Goal: Task Accomplishment & Management: Manage account settings

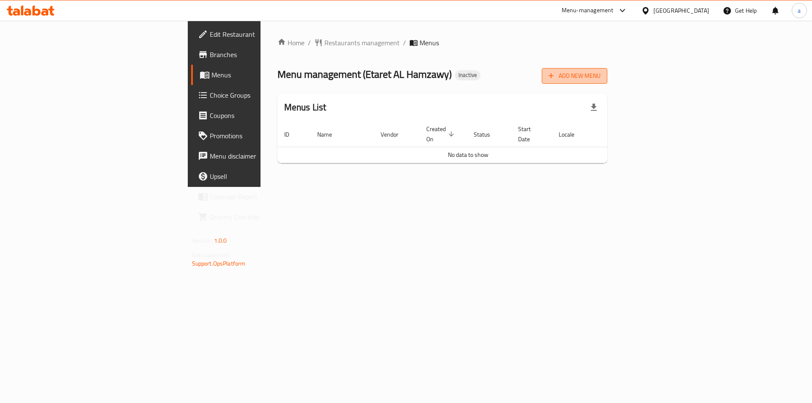
click at [601, 79] on span "Add New Menu" at bounding box center [575, 76] width 52 height 11
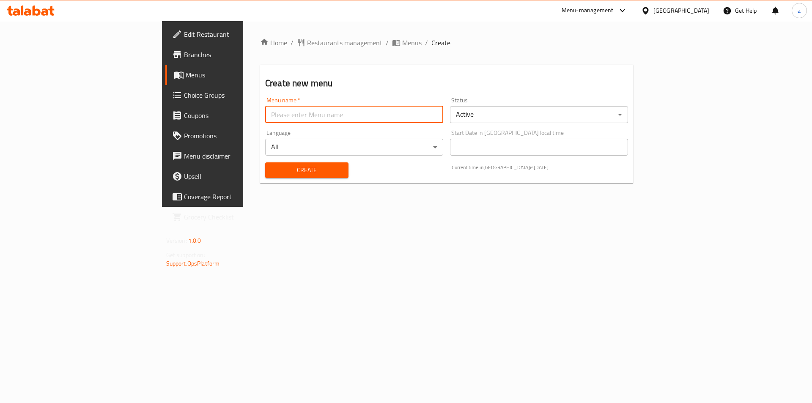
drag, startPoint x: 377, startPoint y: 115, endPoint x: 332, endPoint y: 97, distance: 48.8
click at [377, 115] on input "text" at bounding box center [354, 114] width 178 height 17
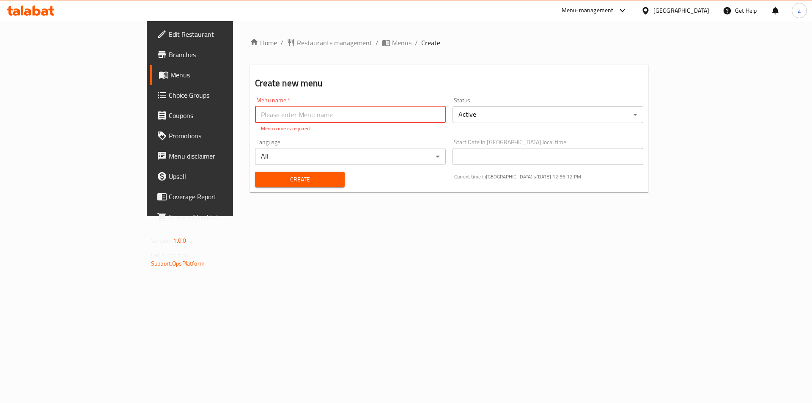
paste input "[PERSON_NAME], Shobra - Masara"
type input "[PERSON_NAME], Shobra - Masara"
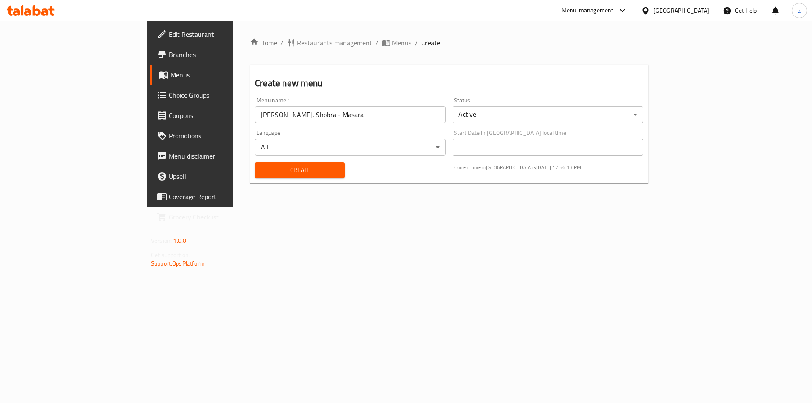
click at [322, 82] on h2 "Create new menu" at bounding box center [449, 83] width 388 height 13
click at [291, 166] on span "Create" at bounding box center [300, 170] width 76 height 11
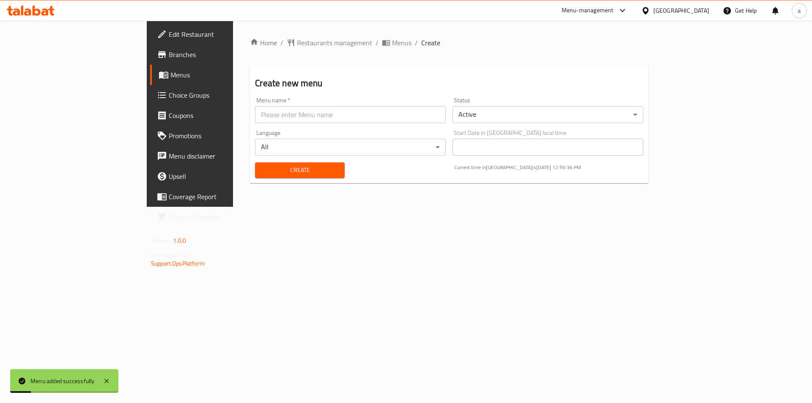
click at [170, 75] on span "Menus" at bounding box center [222, 75] width 105 height 10
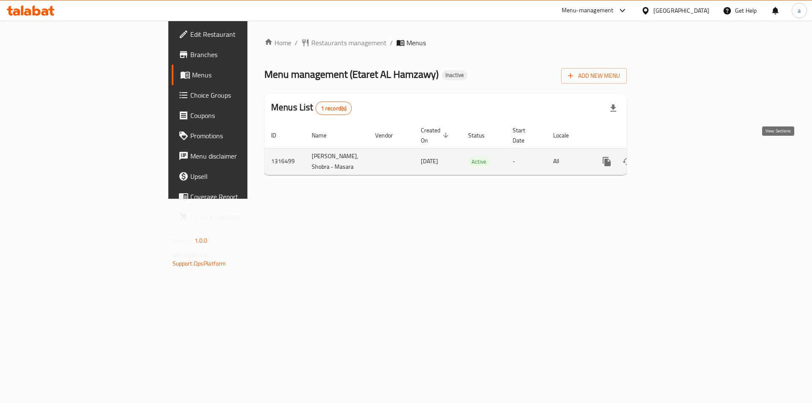
click at [673, 157] on icon "enhanced table" at bounding box center [668, 162] width 10 height 10
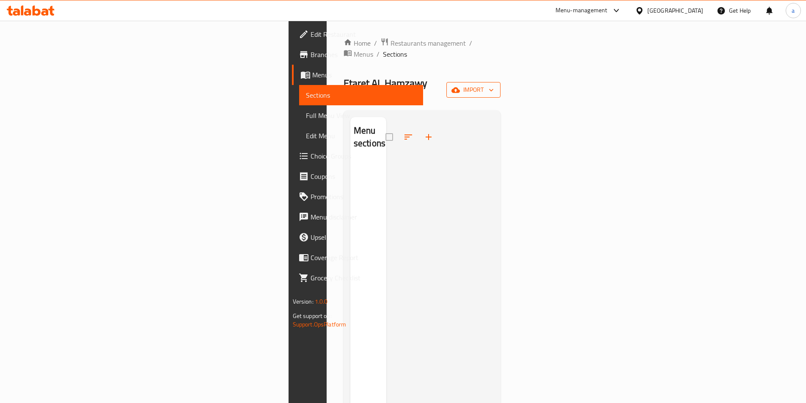
click at [494, 85] on span "import" at bounding box center [473, 90] width 41 height 11
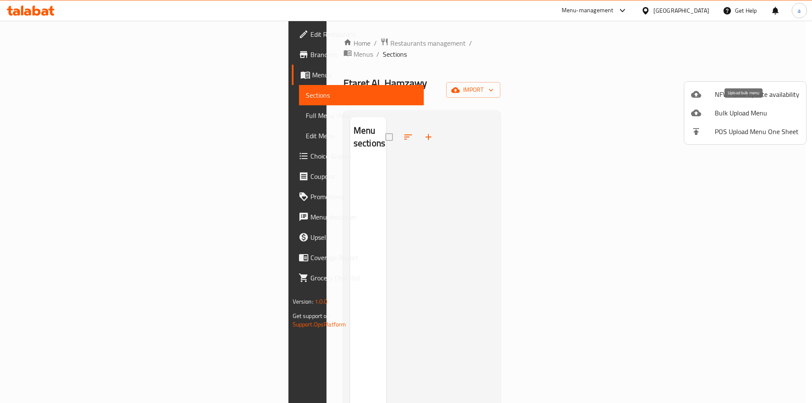
click at [698, 111] on icon at bounding box center [696, 113] width 10 height 7
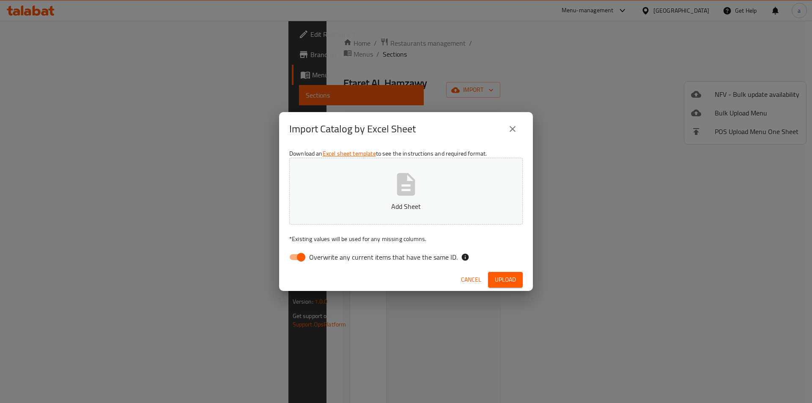
click at [298, 260] on input "Overwrite any current items that have the same ID." at bounding box center [301, 257] width 48 height 16
checkbox input "false"
click at [337, 217] on button "Add Sheet" at bounding box center [406, 191] width 234 height 67
click at [515, 278] on span "Upload" at bounding box center [505, 280] width 21 height 11
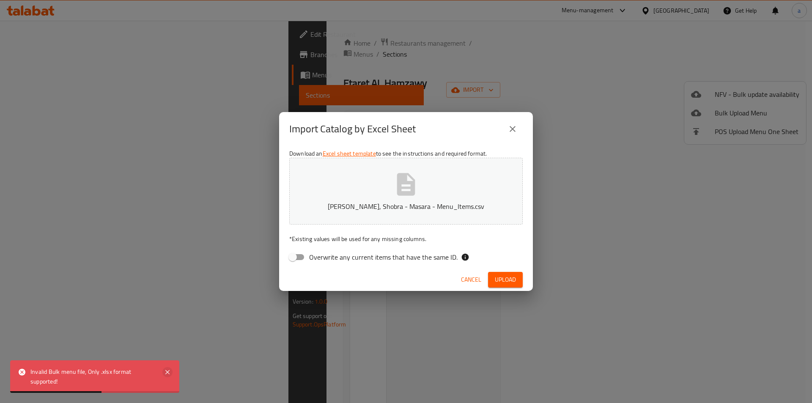
click at [167, 372] on icon at bounding box center [167, 372] width 4 height 4
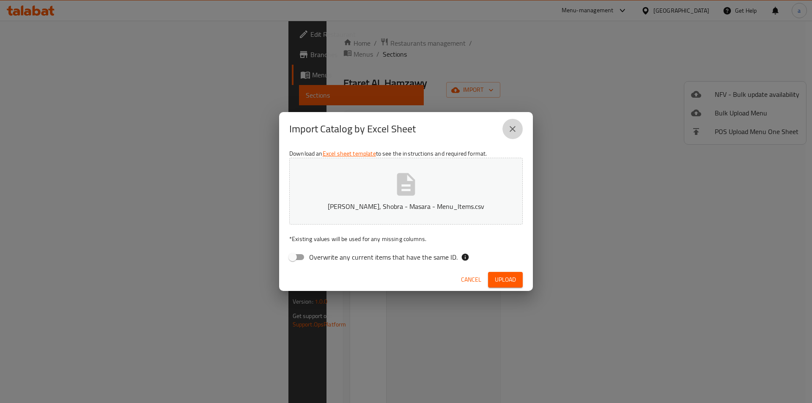
click at [509, 131] on icon "close" at bounding box center [513, 129] width 10 height 10
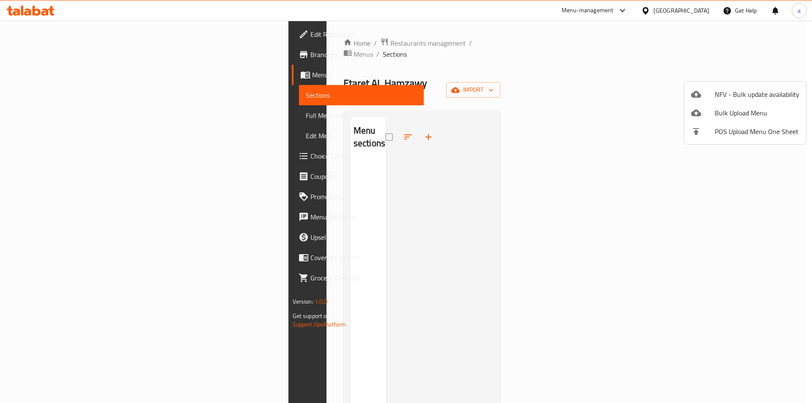
click at [564, 104] on div at bounding box center [406, 201] width 812 height 403
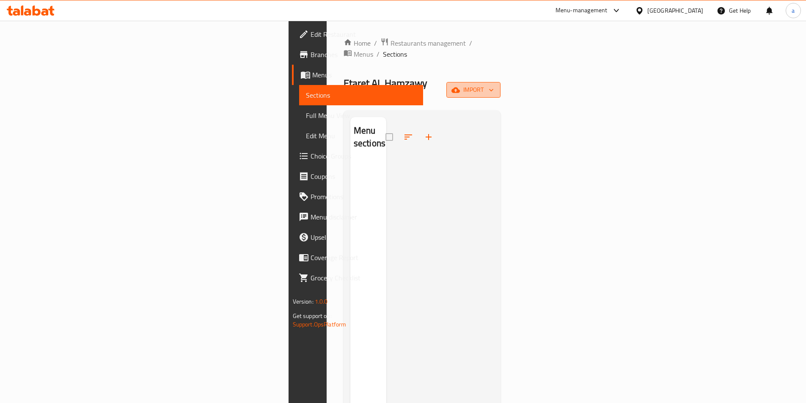
click at [500, 82] on button "import" at bounding box center [473, 90] width 54 height 16
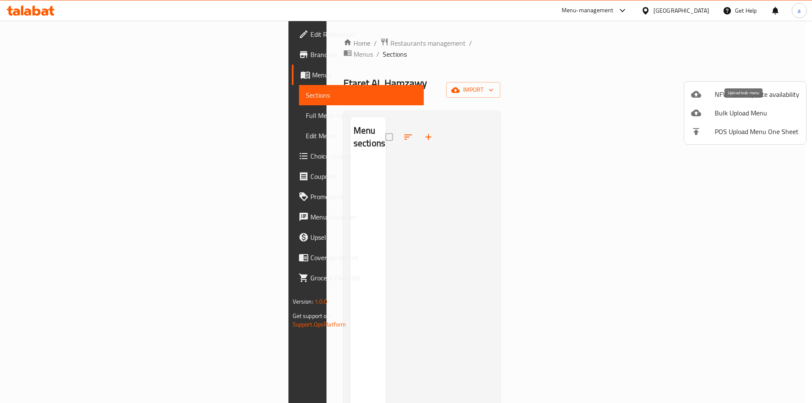
click at [740, 112] on span "Bulk Upload Menu" at bounding box center [757, 113] width 85 height 10
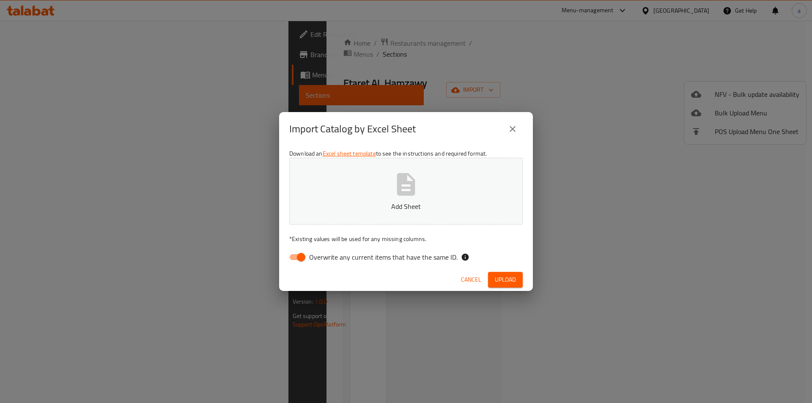
click at [294, 256] on input "Overwrite any current items that have the same ID." at bounding box center [301, 257] width 48 height 16
checkbox input "false"
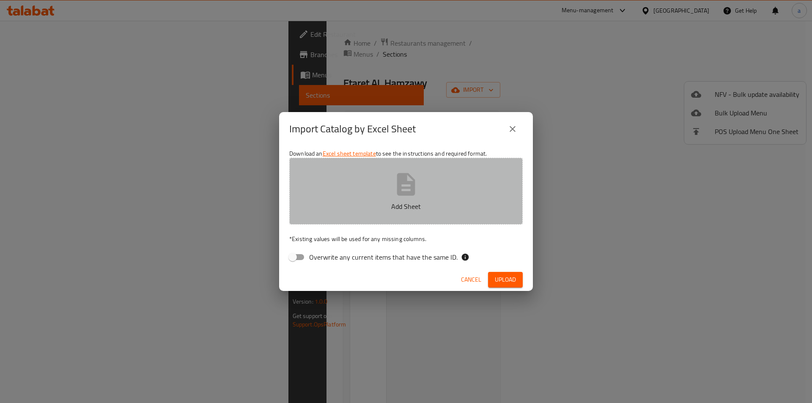
click at [385, 196] on button "Add Sheet" at bounding box center [406, 191] width 234 height 67
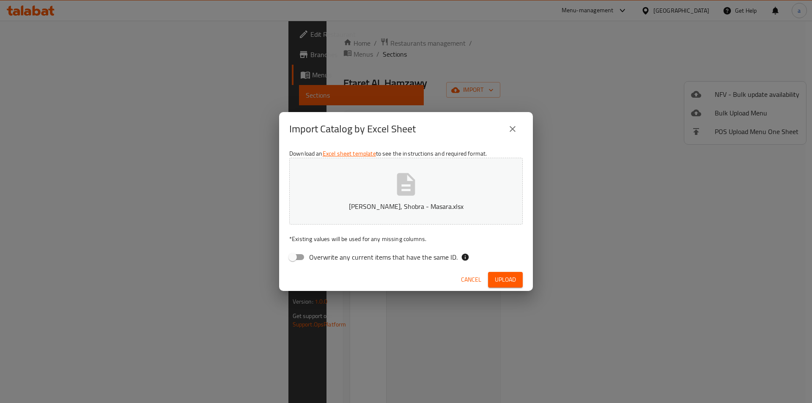
click at [503, 281] on span "Upload" at bounding box center [505, 280] width 21 height 11
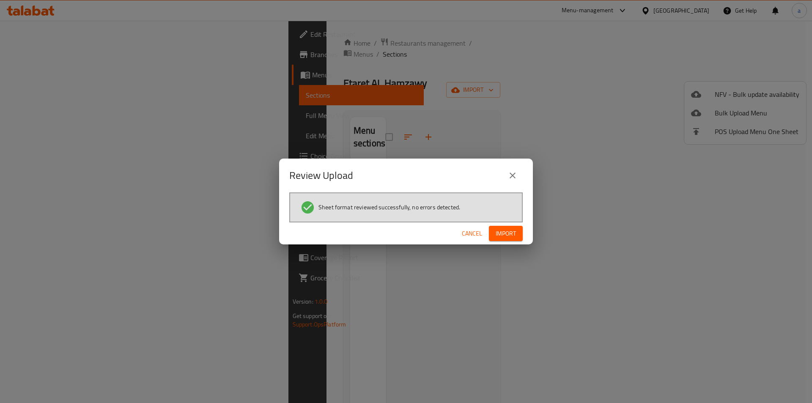
click at [515, 233] on span "Import" at bounding box center [506, 233] width 20 height 11
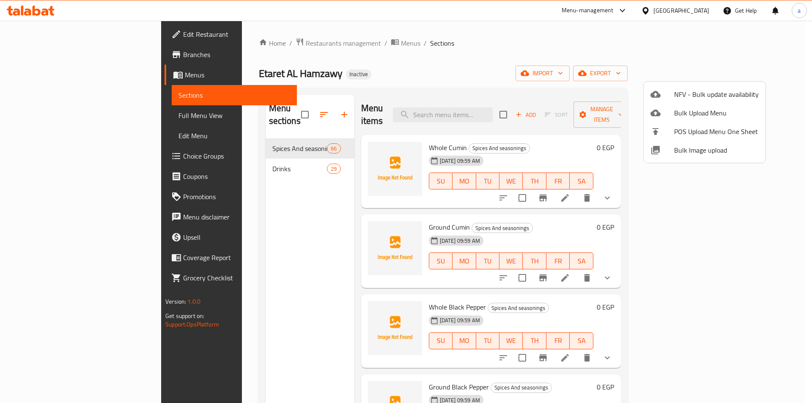
click at [615, 48] on div at bounding box center [406, 201] width 812 height 403
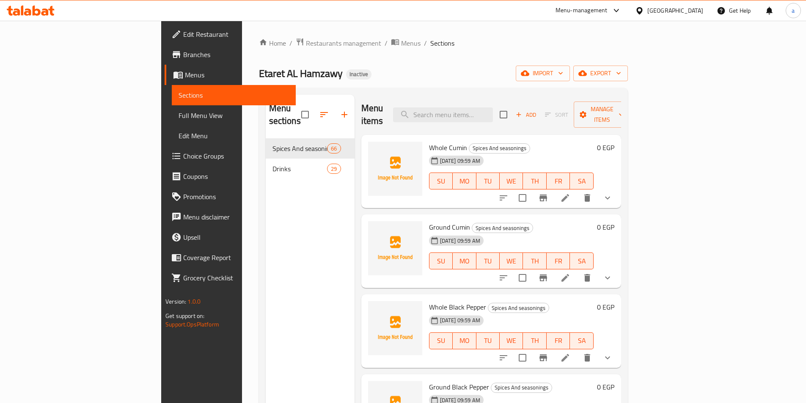
click at [172, 123] on link "Full Menu View" at bounding box center [234, 115] width 124 height 20
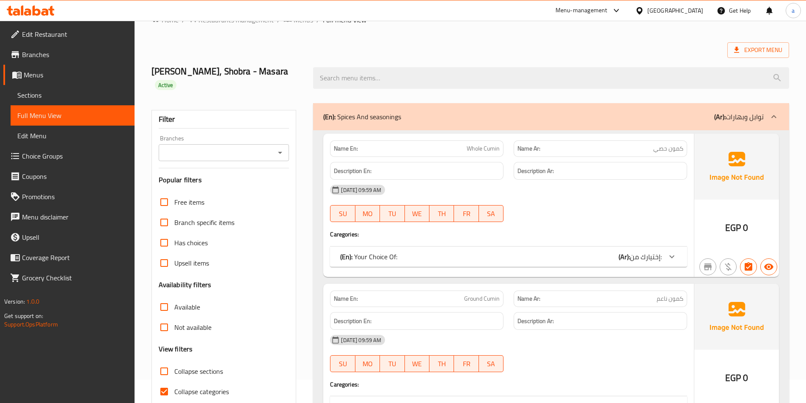
scroll to position [42, 0]
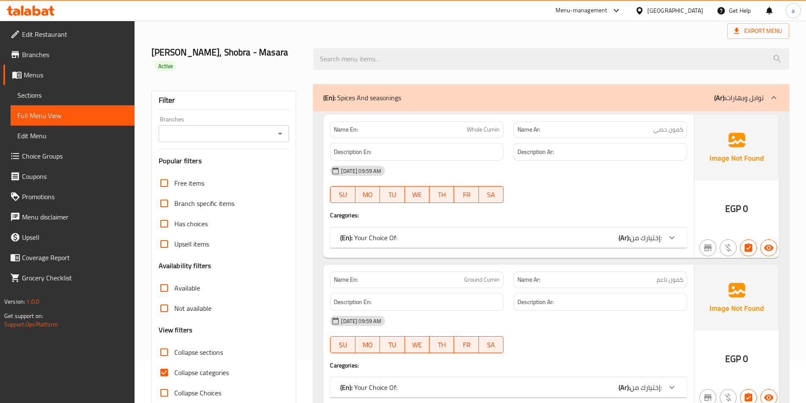
click at [167, 370] on input "Collapse categories" at bounding box center [164, 373] width 20 height 20
checkbox input "false"
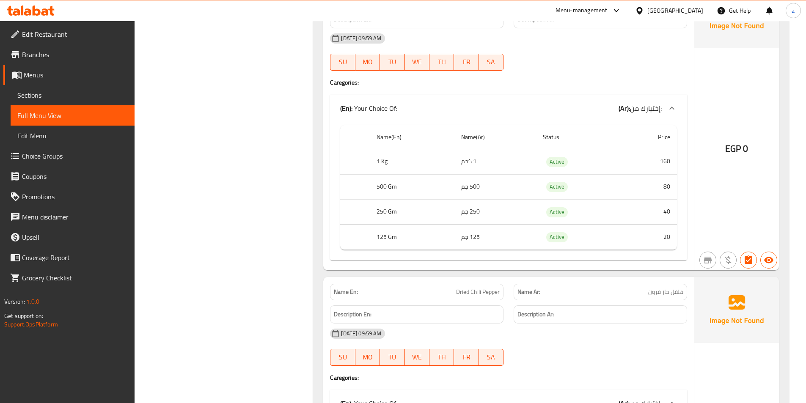
scroll to position [2158, 0]
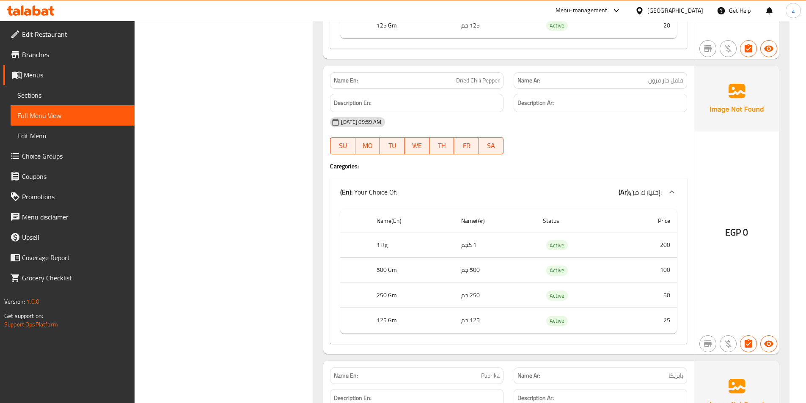
click at [649, 125] on div "[DATE] 09:59 AM" at bounding box center [508, 122] width 367 height 20
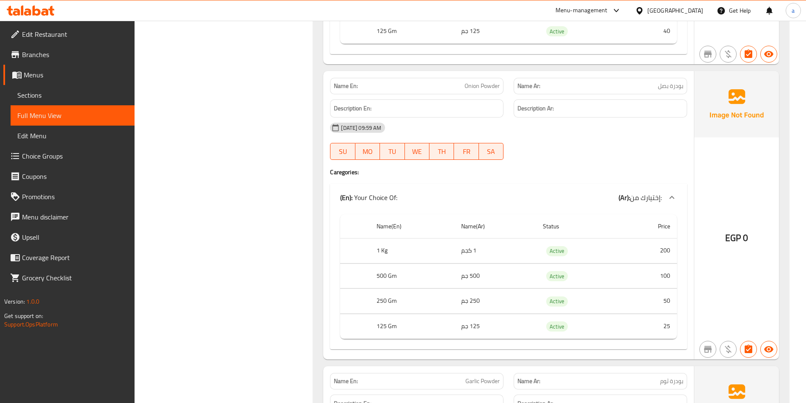
scroll to position [3934, 0]
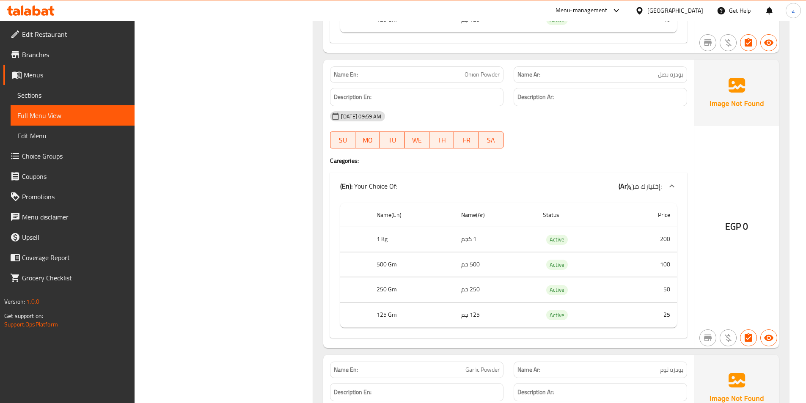
click at [580, 151] on div at bounding box center [601, 148] width 184 height 10
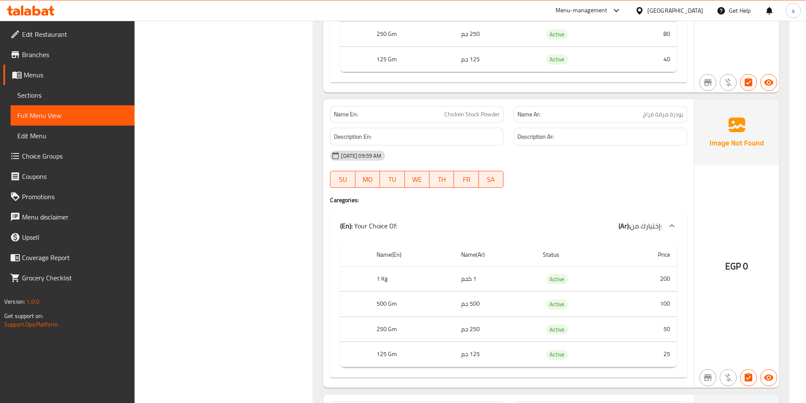
scroll to position [8927, 0]
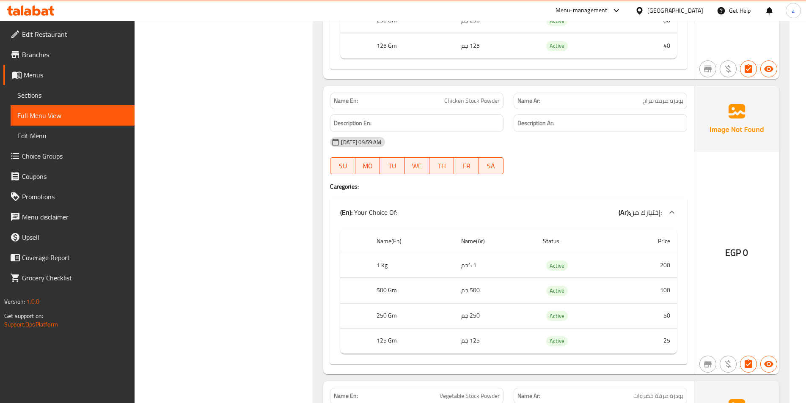
click at [673, 104] on span "بودرة مرقة فراخ" at bounding box center [663, 100] width 41 height 9
copy span "بودرة مرقة فراخ"
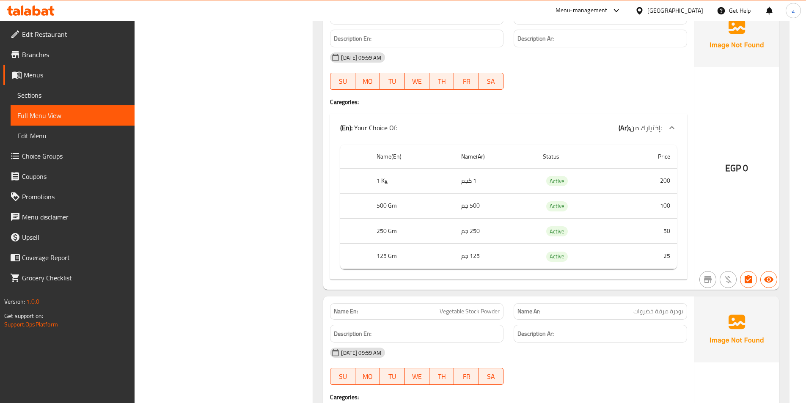
click at [673, 311] on span "بودرة مرقة خضروات" at bounding box center [658, 311] width 50 height 9
click at [648, 313] on span "بودرة مرقة خضروات" at bounding box center [658, 311] width 50 height 9
click at [647, 313] on span "بودرة مرقة خضروات" at bounding box center [658, 311] width 50 height 9
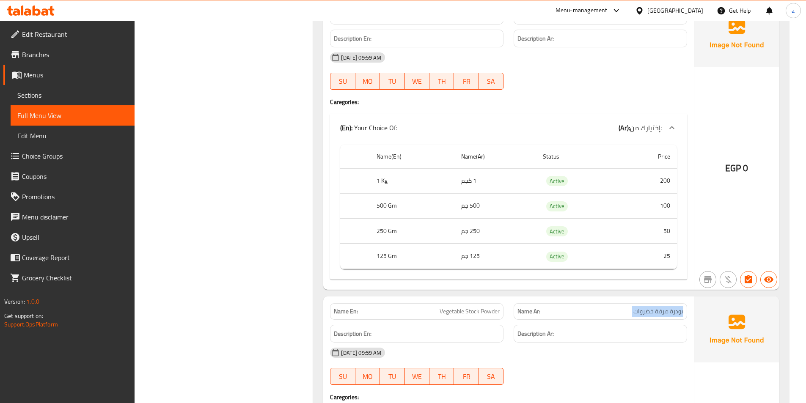
click at [647, 313] on span "بودرة مرقة خضروات" at bounding box center [658, 311] width 50 height 9
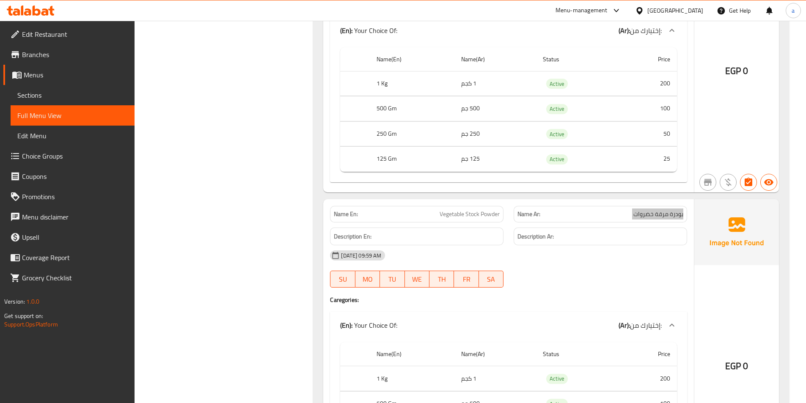
scroll to position [9138, 0]
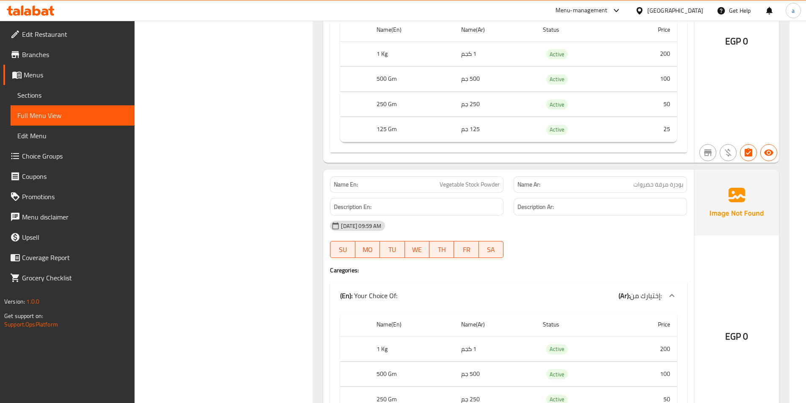
click at [661, 236] on div "[DATE] 09:59 AM" at bounding box center [508, 226] width 367 height 20
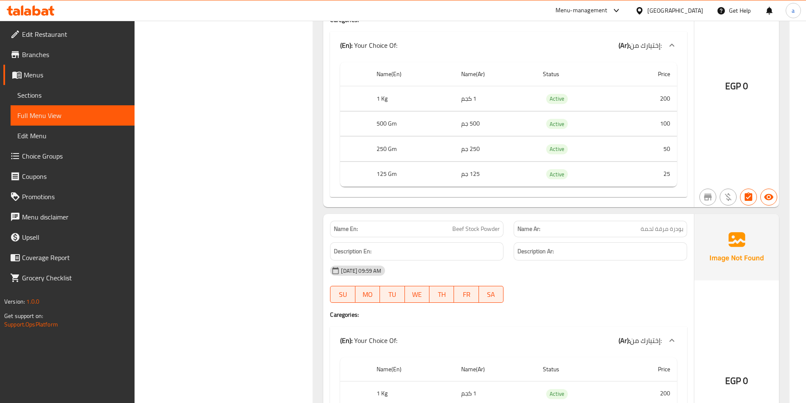
scroll to position [9392, 0]
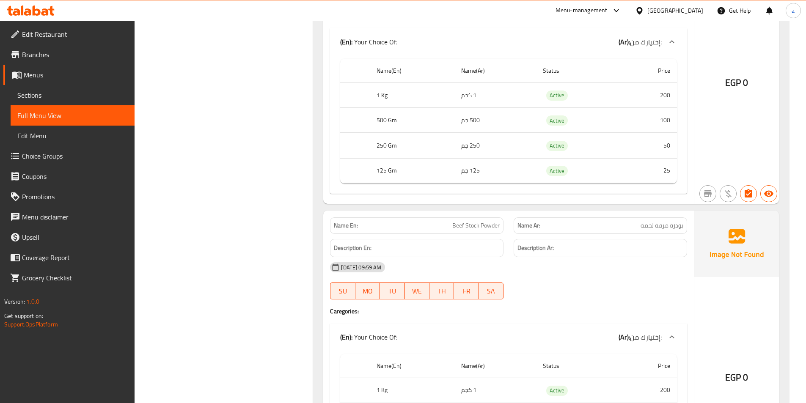
click at [661, 225] on span "بودرة مرقة لحمة" at bounding box center [662, 225] width 43 height 9
copy span "بودرة مرقة لحمة"
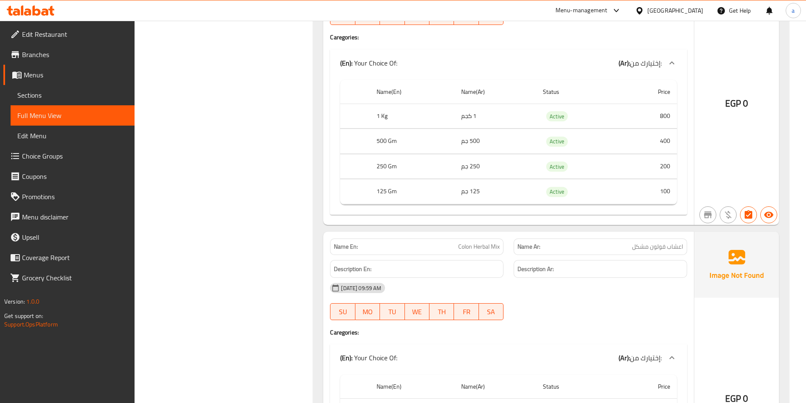
scroll to position [26053, 0]
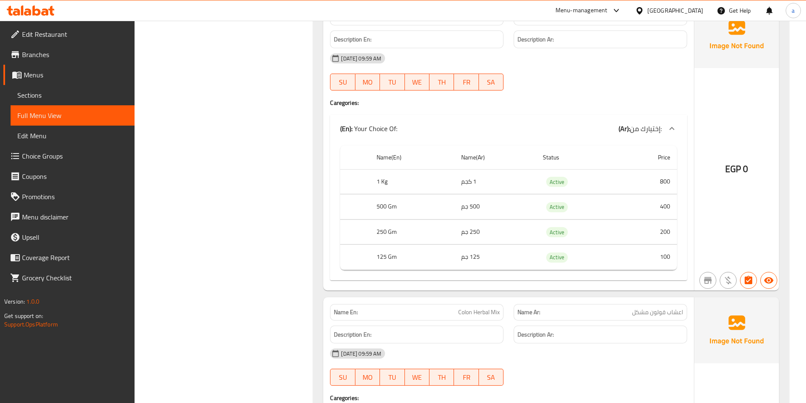
click at [79, 92] on span "Sections" at bounding box center [72, 95] width 110 height 10
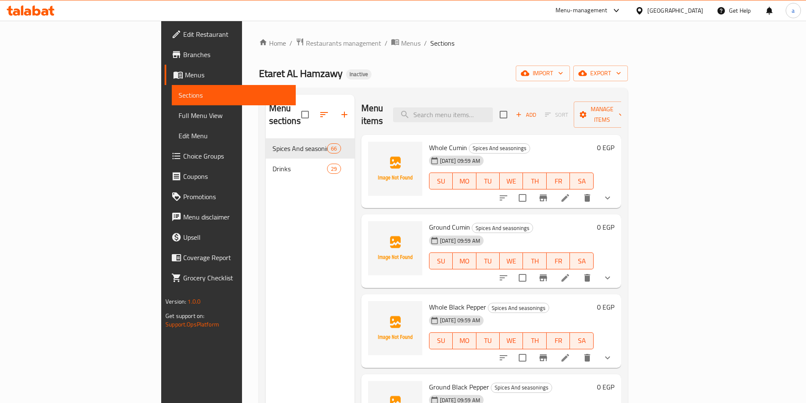
click at [628, 68] on div "Etaret AL Hamzawy Inactive import export" at bounding box center [443, 74] width 369 height 16
click at [172, 122] on link "Full Menu View" at bounding box center [234, 115] width 124 height 20
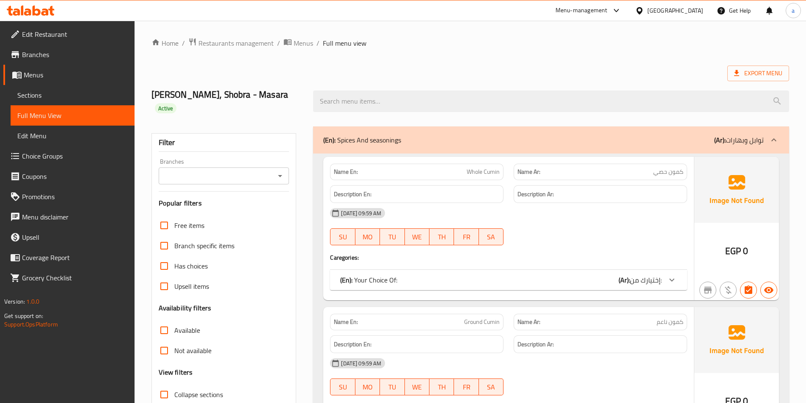
scroll to position [4472, 0]
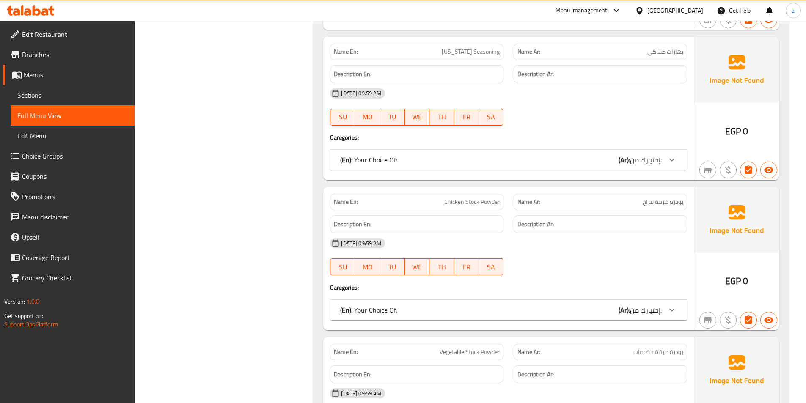
click at [478, 198] on span "Chicken Stock Powder" at bounding box center [471, 202] width 55 height 9
copy span "Chicken Stock Powder"
click at [459, 198] on span "Chicken Stock Powder" at bounding box center [471, 202] width 55 height 9
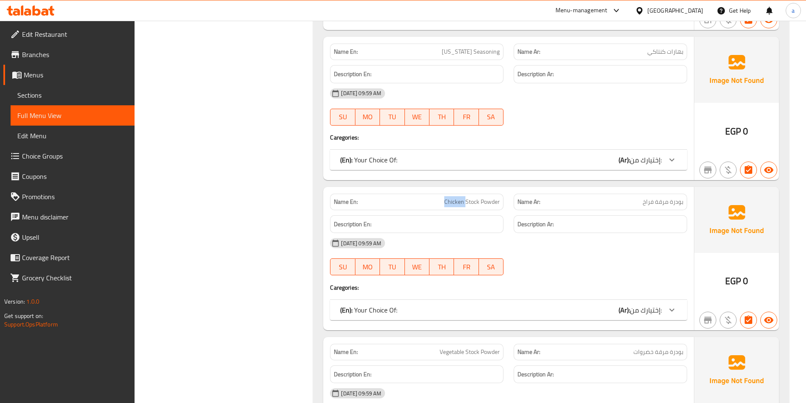
click at [459, 198] on span "Chicken Stock Powder" at bounding box center [471, 202] width 55 height 9
click at [52, 93] on span "Sections" at bounding box center [72, 95] width 110 height 10
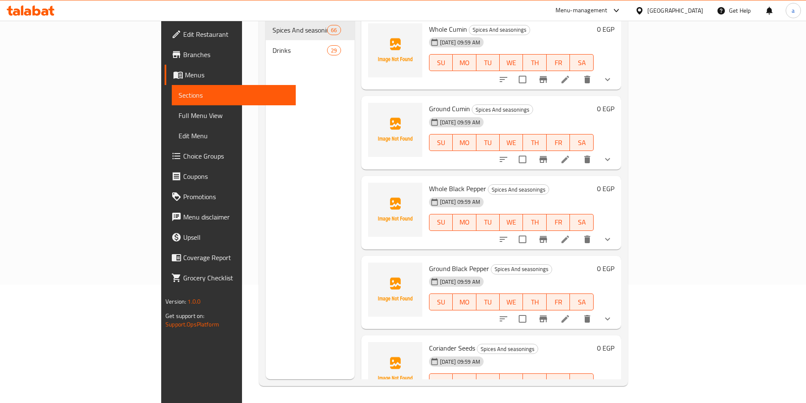
scroll to position [2232, 0]
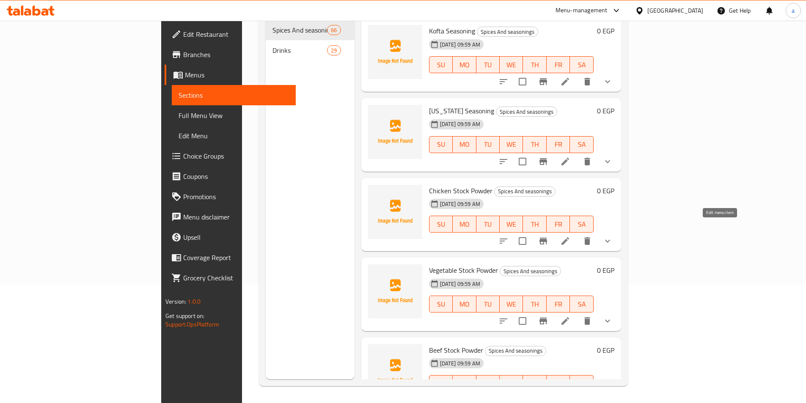
click at [569, 237] on icon at bounding box center [565, 241] width 8 height 8
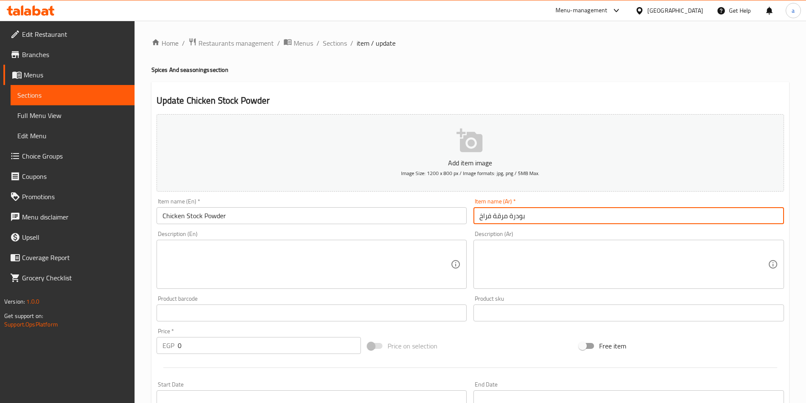
drag, startPoint x: 510, startPoint y: 217, endPoint x: 542, endPoint y: 228, distance: 34.3
click at [542, 228] on div "Add item image Image Size: 1200 x 800 px / Image formats: jpg, png / 5MB Max. I…" at bounding box center [470, 293] width 634 height 365
click at [512, 214] on input "مرقة فراخ" at bounding box center [628, 215] width 311 height 17
paste input "بودرة"
click at [512, 214] on input "مرقة فراخ" at bounding box center [628, 215] width 311 height 17
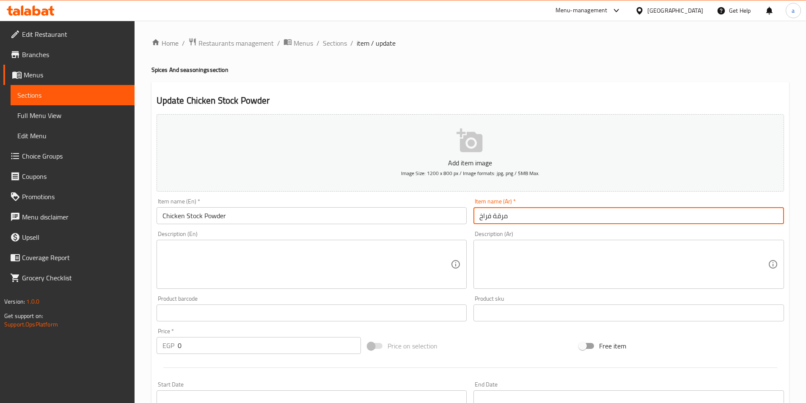
paste input "بودرة"
type input "مرقة فراخ بودرة"
click at [376, 235] on div "Description (En) Description (En)" at bounding box center [312, 260] width 311 height 58
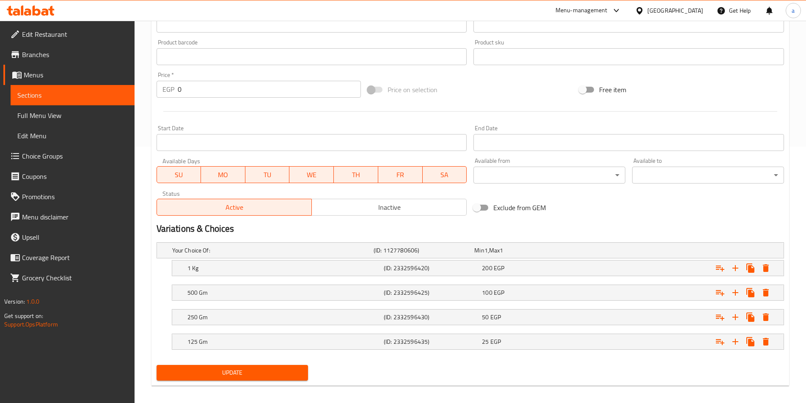
scroll to position [263, 0]
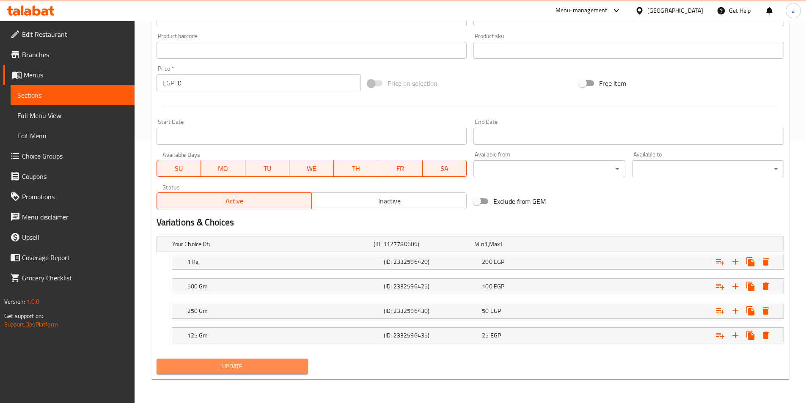
click at [275, 364] on span "Update" at bounding box center [232, 366] width 138 height 11
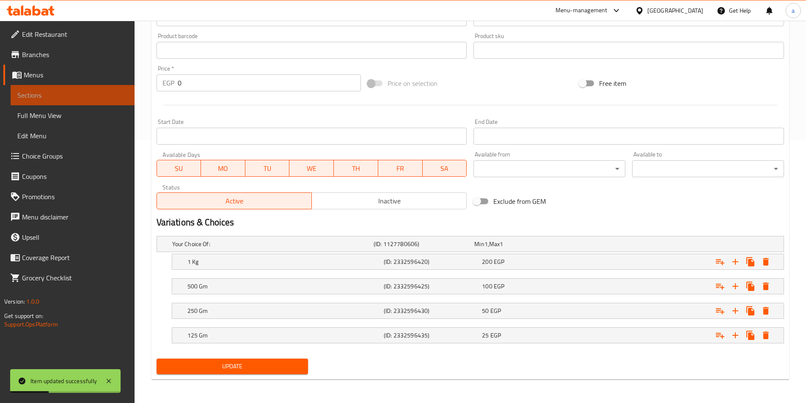
click at [86, 96] on span "Sections" at bounding box center [72, 95] width 110 height 10
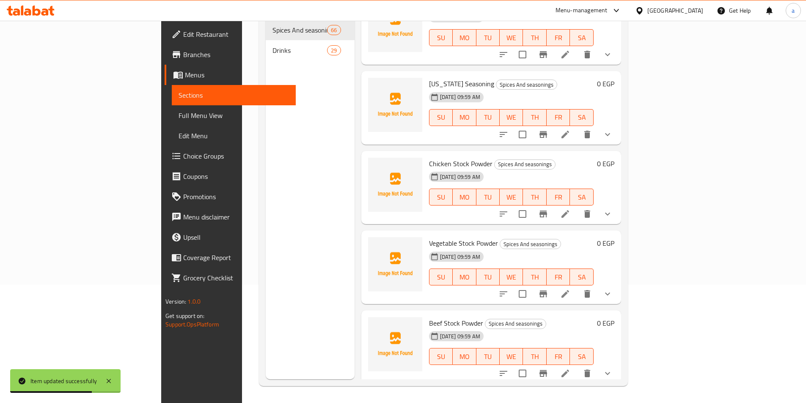
scroll to position [2274, 0]
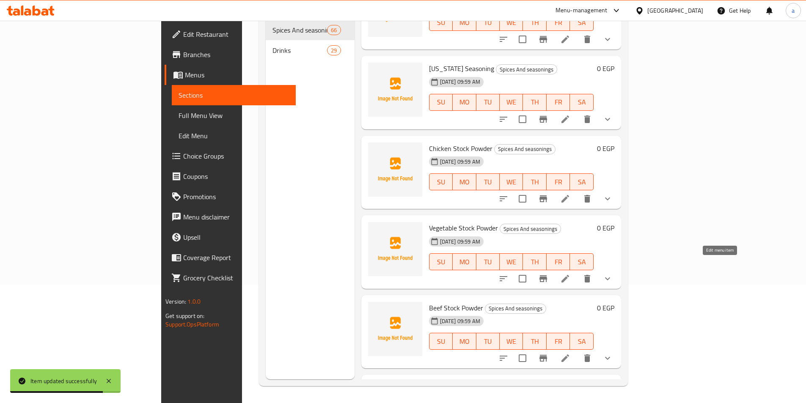
click at [569, 275] on icon at bounding box center [565, 279] width 8 height 8
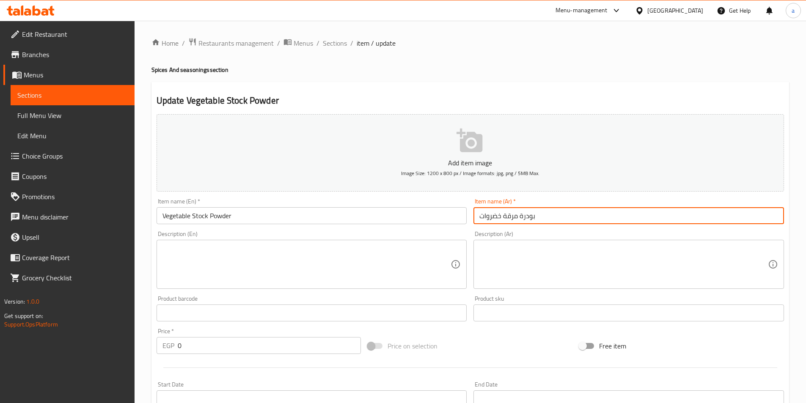
click at [531, 218] on input "بودرة مرقة خضروات" at bounding box center [628, 215] width 311 height 17
click at [526, 222] on input "مرقة خضروات" at bounding box center [628, 215] width 311 height 17
paste input "بودرة"
click at [495, 216] on input "مرقة خضرواتبودرة" at bounding box center [628, 215] width 311 height 17
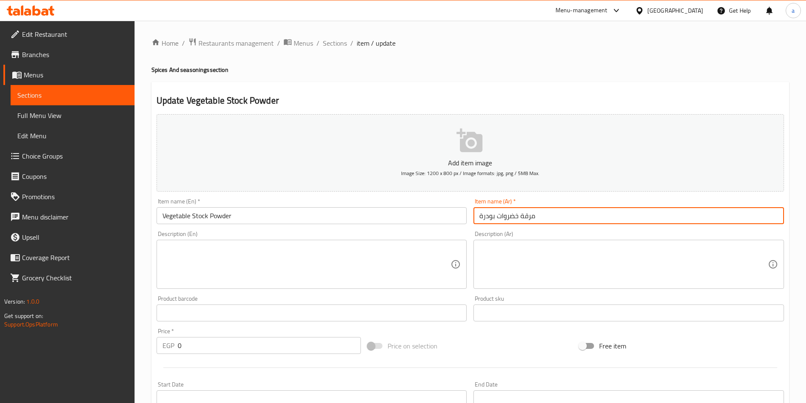
click at [479, 217] on input "مرقة خضروات بودرة" at bounding box center [628, 215] width 311 height 17
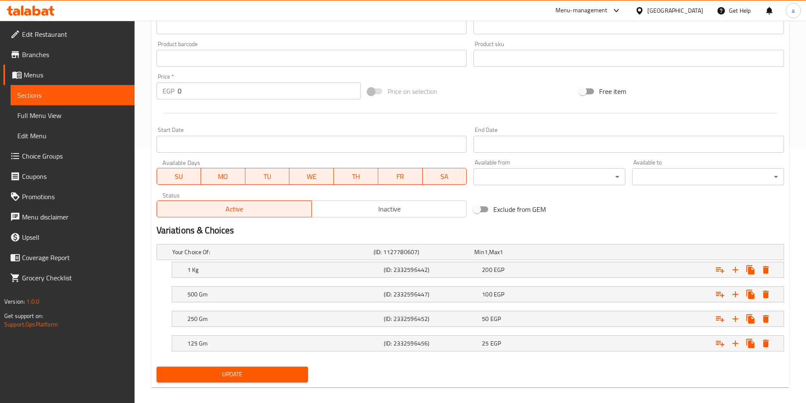
scroll to position [263, 0]
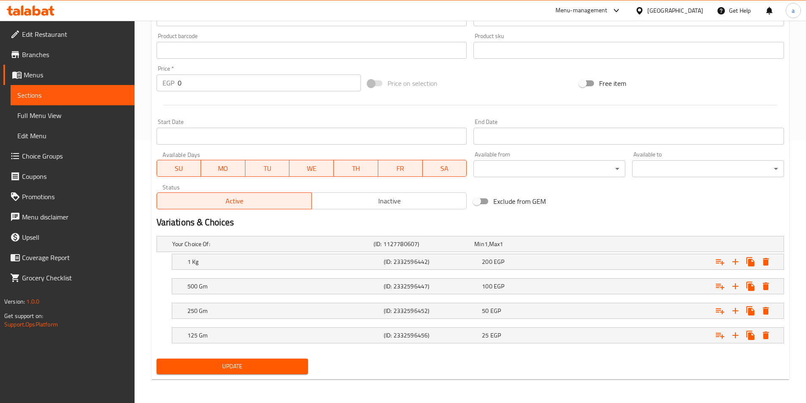
type input "مرقة خضروات بودرة"
click at [184, 362] on span "Update" at bounding box center [232, 366] width 138 height 11
click at [80, 96] on span "Sections" at bounding box center [72, 95] width 110 height 10
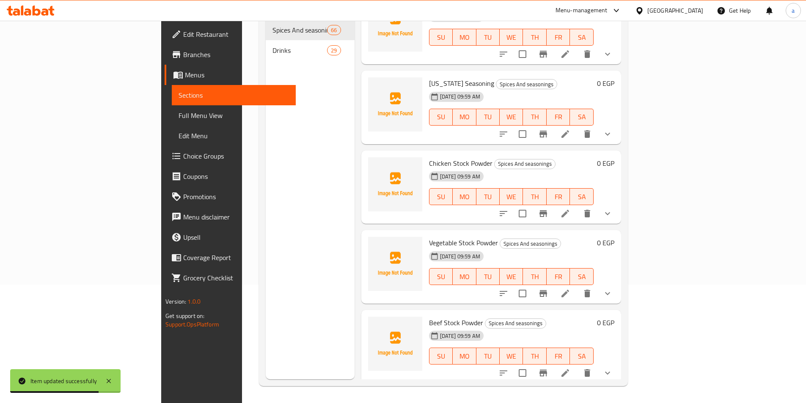
scroll to position [2274, 0]
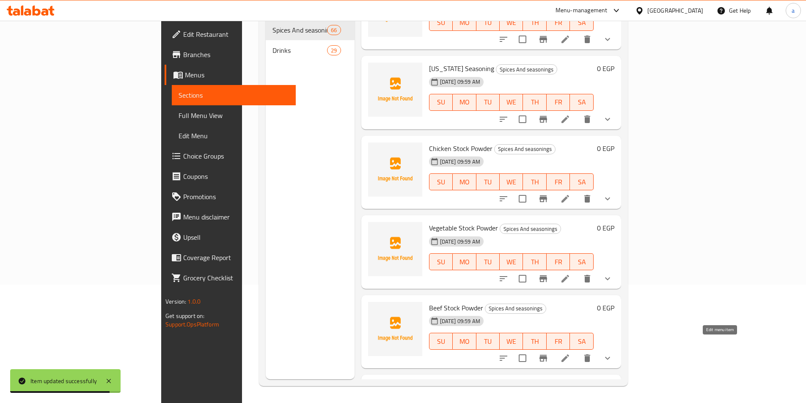
click at [570, 353] on icon at bounding box center [565, 358] width 10 height 10
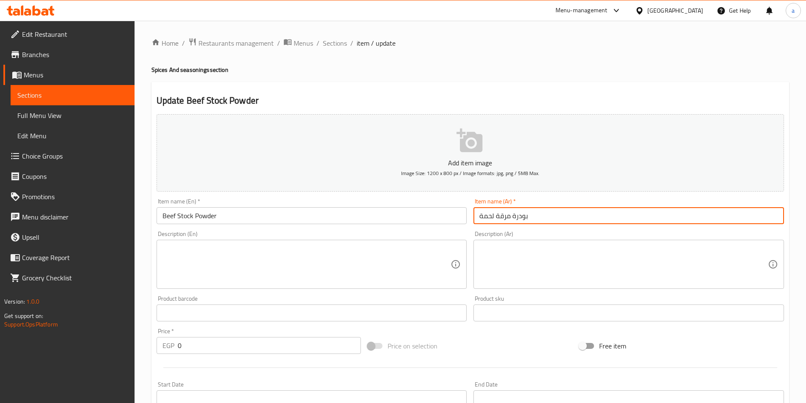
click at [518, 217] on input "بودرة مرقة لحمة" at bounding box center [628, 215] width 311 height 17
click at [544, 214] on input "مرقة لحمة" at bounding box center [628, 215] width 311 height 17
paste input "بودرة"
click at [495, 217] on input "مرقة لحمةبودرة" at bounding box center [628, 215] width 311 height 17
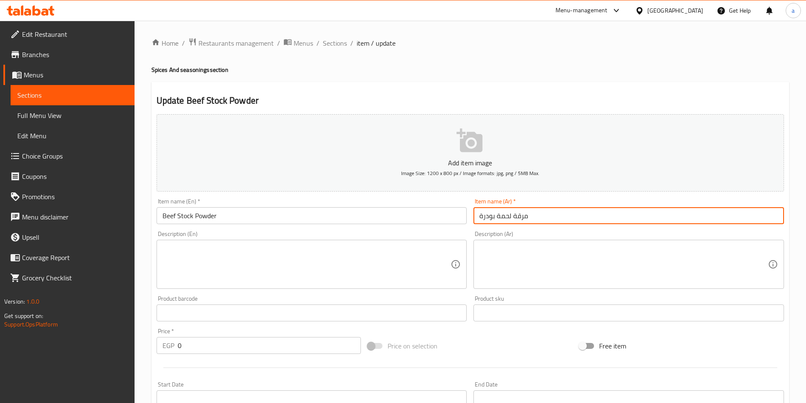
drag, startPoint x: 528, startPoint y: 217, endPoint x: 541, endPoint y: 219, distance: 13.2
click at [541, 219] on input "مرقة لحمة بودرة" at bounding box center [628, 215] width 311 height 17
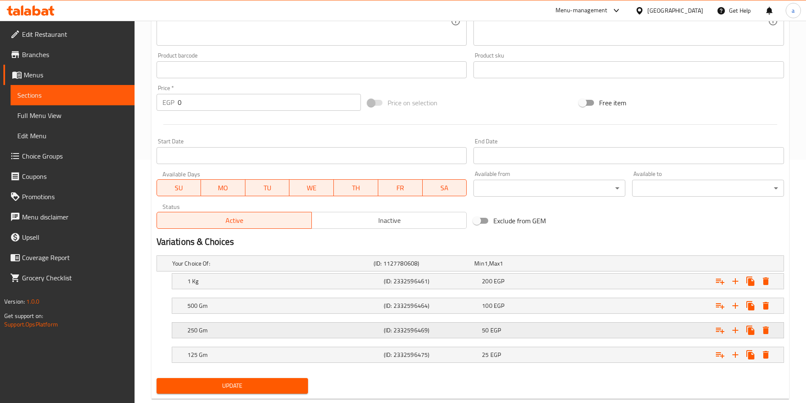
scroll to position [263, 0]
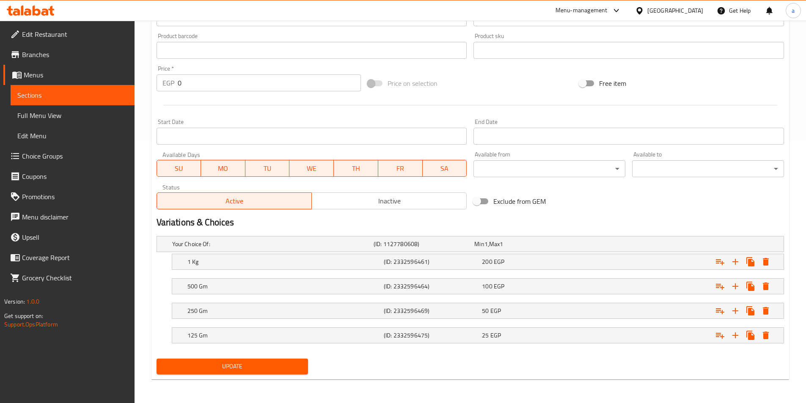
type input "مرقة لحمة بودرة"
click at [280, 363] on span "Update" at bounding box center [232, 366] width 138 height 11
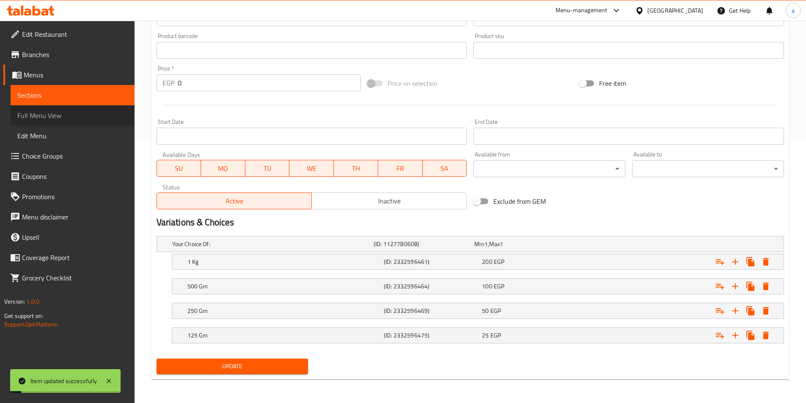
click at [103, 116] on span "Full Menu View" at bounding box center [72, 115] width 110 height 10
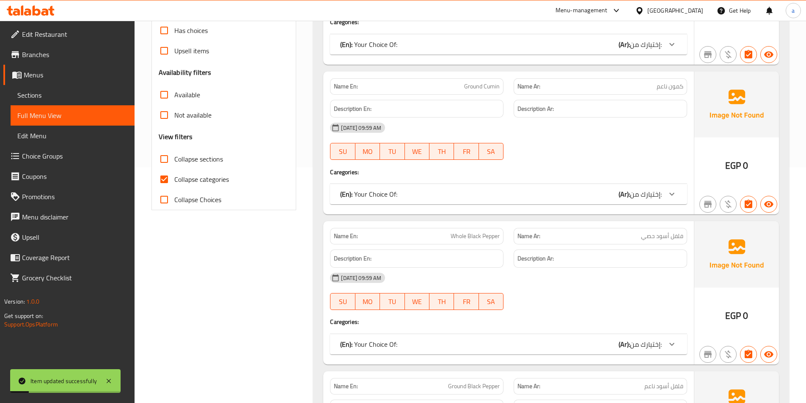
scroll to position [220, 0]
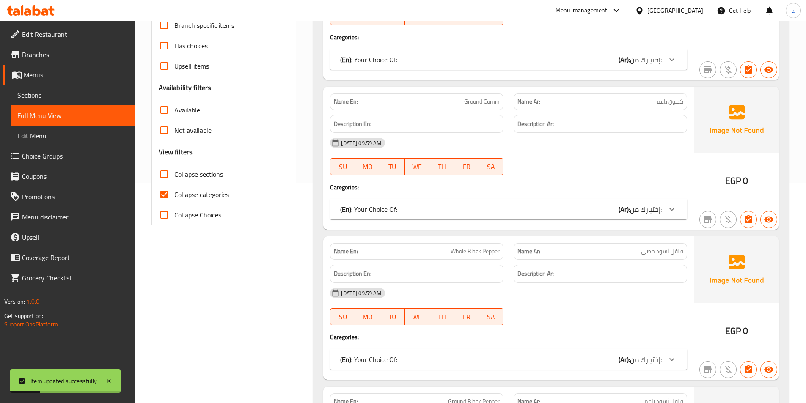
click at [159, 197] on input "Collapse categories" at bounding box center [164, 194] width 20 height 20
checkbox input "false"
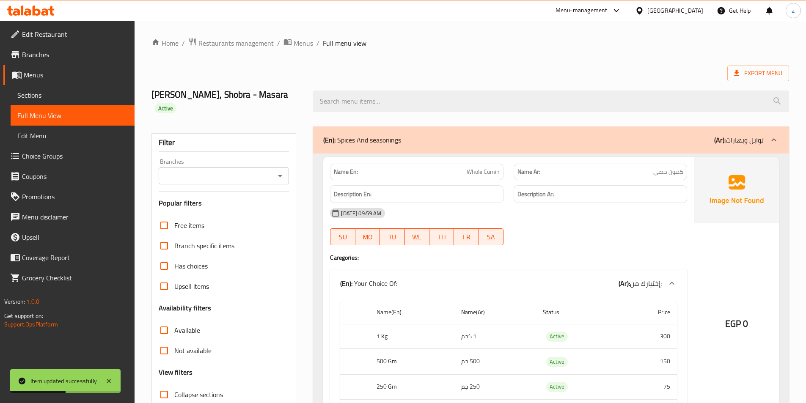
scroll to position [8826, 0]
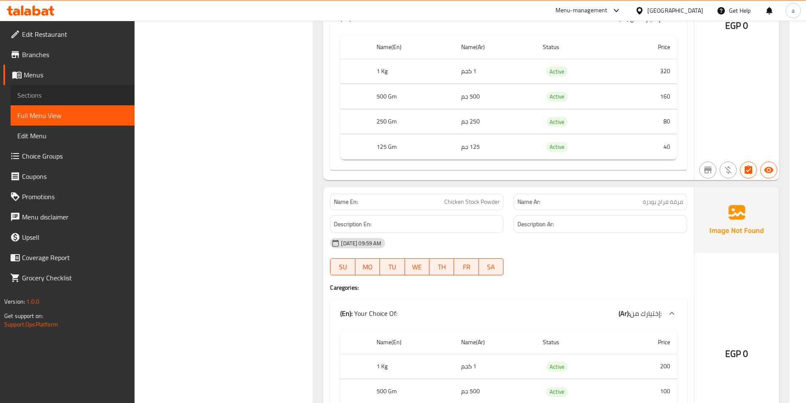
click at [78, 99] on span "Sections" at bounding box center [72, 95] width 110 height 10
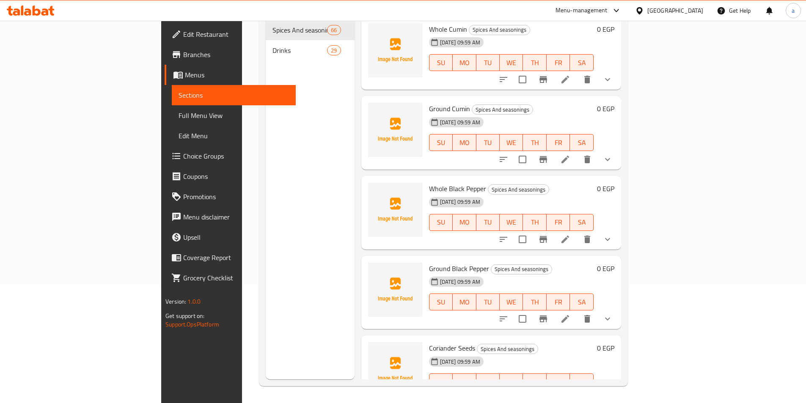
scroll to position [118, 0]
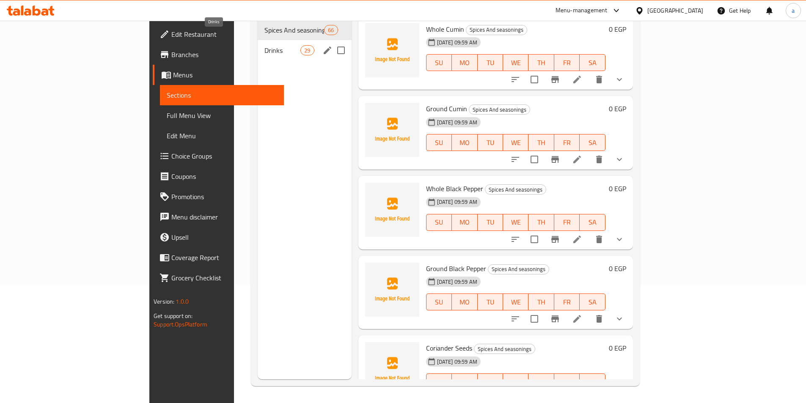
click at [264, 45] on span "Drinks" at bounding box center [282, 50] width 36 height 10
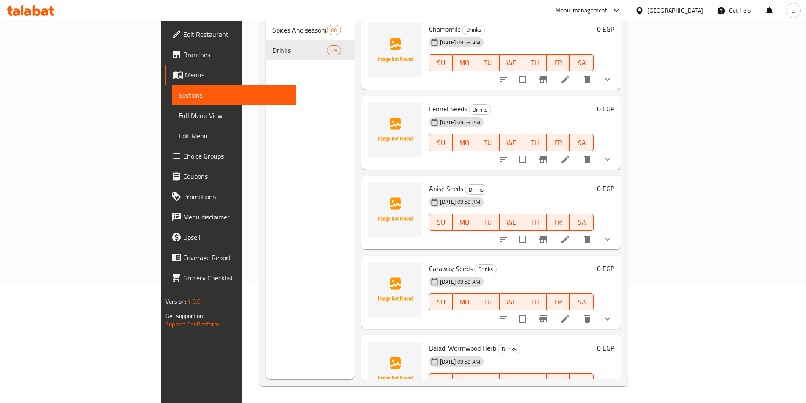
scroll to position [796, 0]
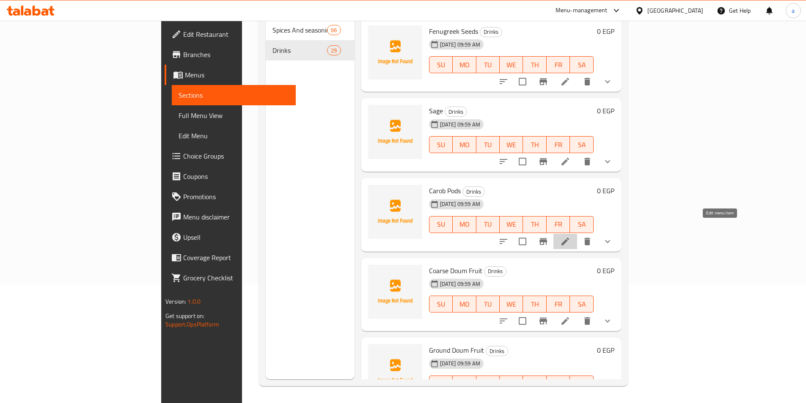
click at [570, 236] on icon at bounding box center [565, 241] width 10 height 10
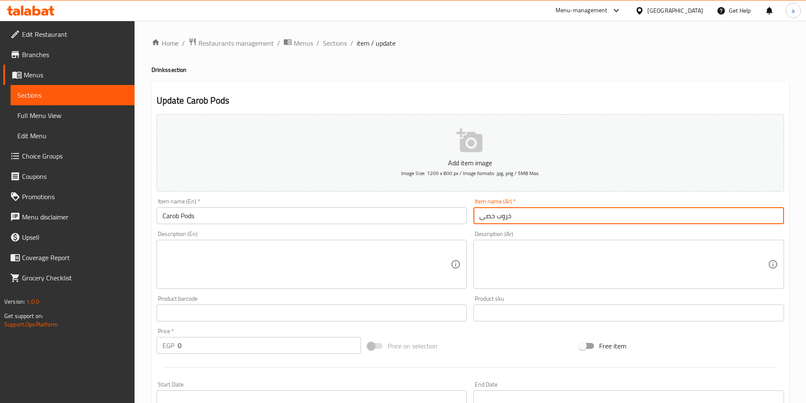
click at [489, 219] on input "خروب حصى" at bounding box center [628, 215] width 311 height 17
type input "خروب"
click at [489, 219] on input "خروب" at bounding box center [628, 215] width 311 height 17
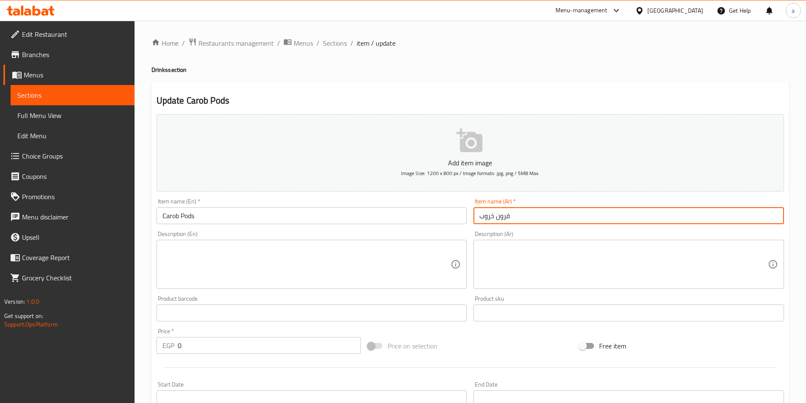
type input "قرون خروب"
click at [550, 203] on div "Item name (Ar)   * قرون خروب Item name (Ar) *" at bounding box center [628, 211] width 311 height 26
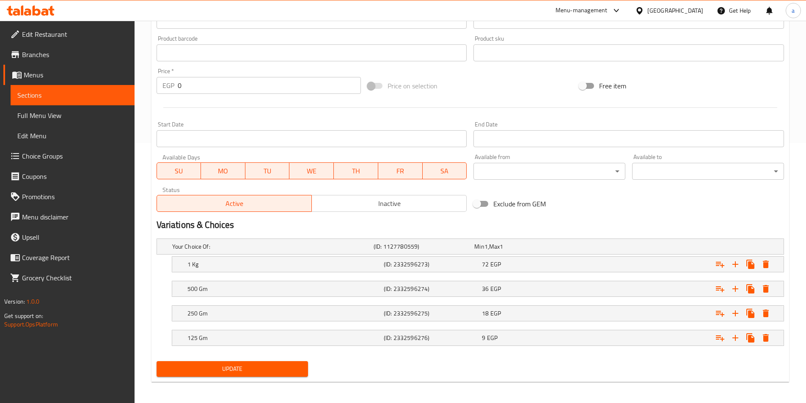
scroll to position [263, 0]
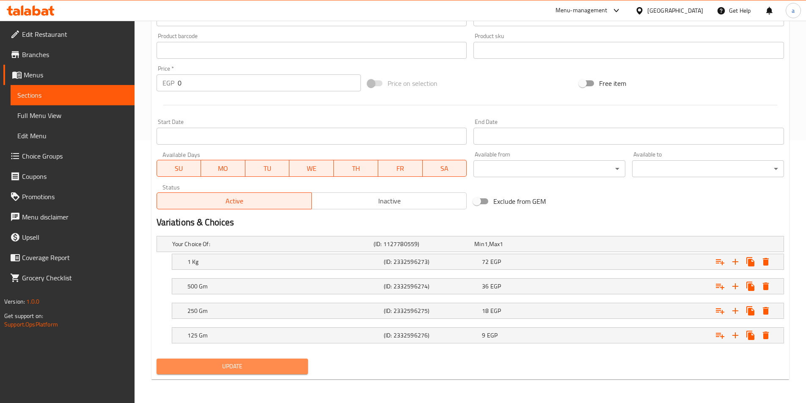
click at [295, 360] on button "Update" at bounding box center [233, 367] width 152 height 16
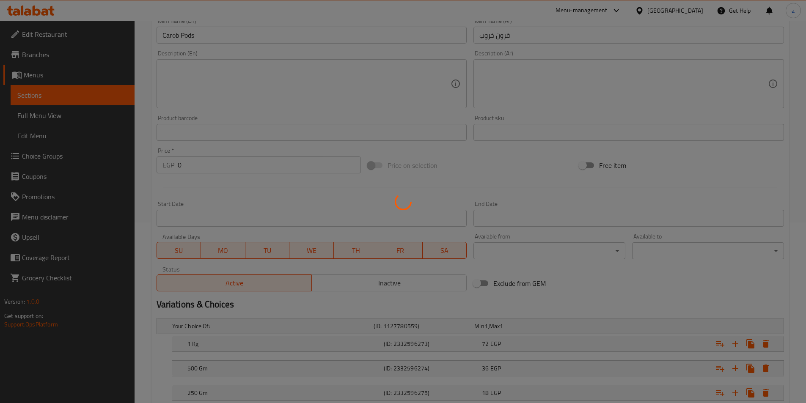
scroll to position [178, 0]
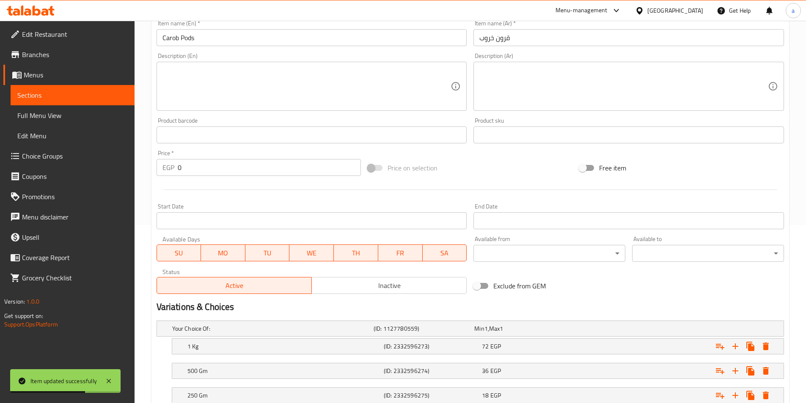
click at [503, 39] on input "قرون خروب" at bounding box center [628, 37] width 311 height 17
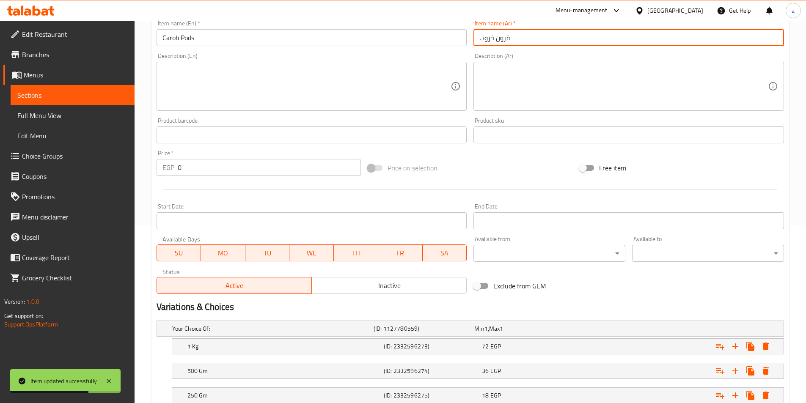
click at [503, 39] on input "قرون خروب" at bounding box center [628, 37] width 311 height 17
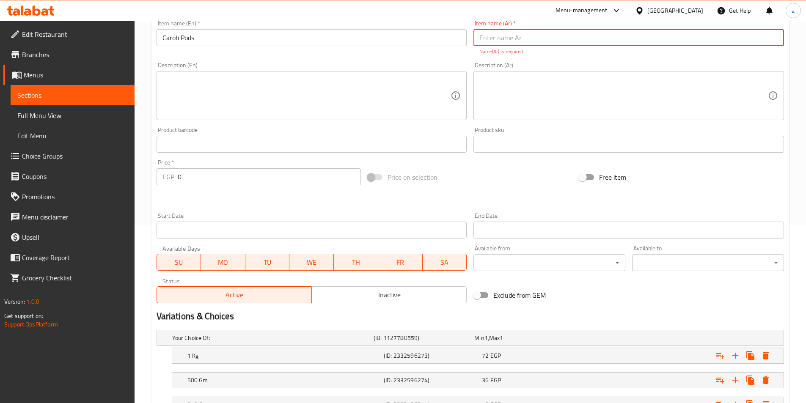
paste input "خروب حصه"
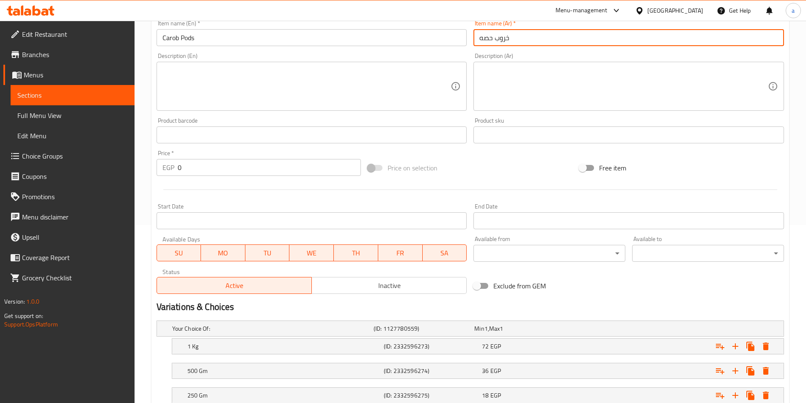
click at [483, 42] on input "خروب حصه" at bounding box center [628, 37] width 311 height 17
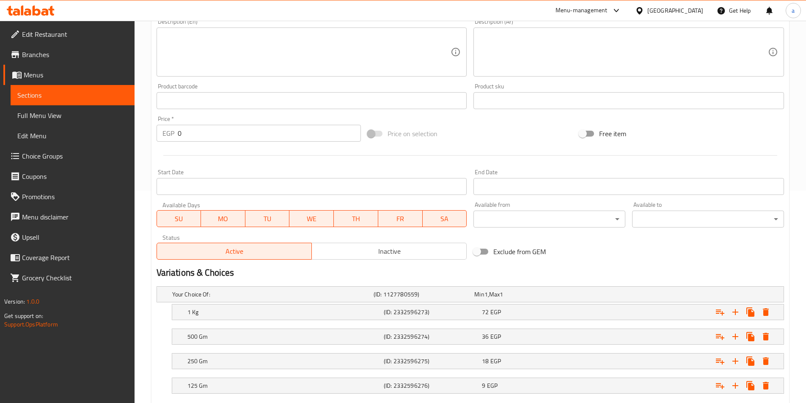
scroll to position [263, 0]
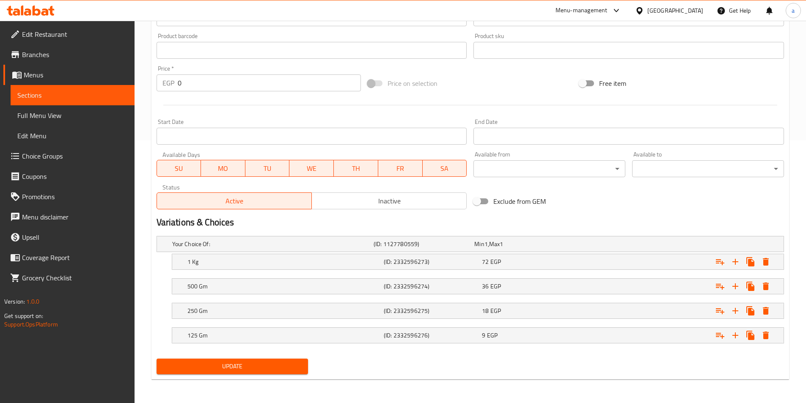
type input "خروب حصى"
click at [246, 361] on span "Update" at bounding box center [232, 366] width 138 height 11
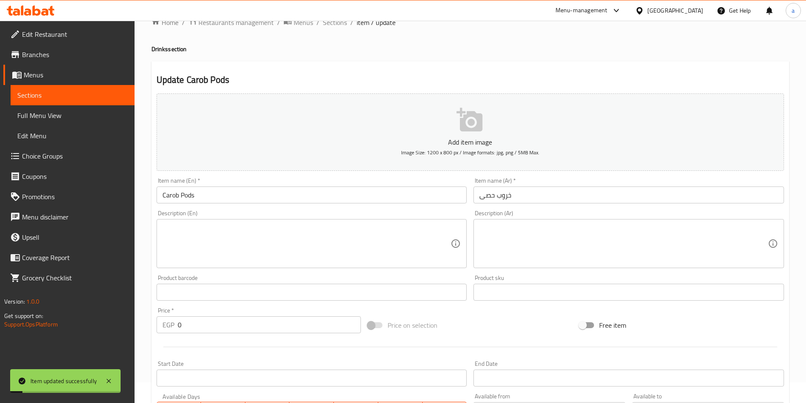
scroll to position [0, 0]
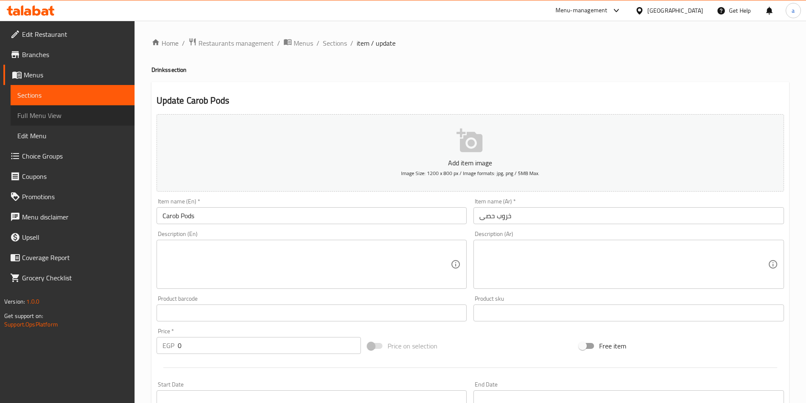
click at [50, 114] on span "Full Menu View" at bounding box center [72, 115] width 110 height 10
click at [70, 115] on span "Full Menu View" at bounding box center [72, 115] width 110 height 10
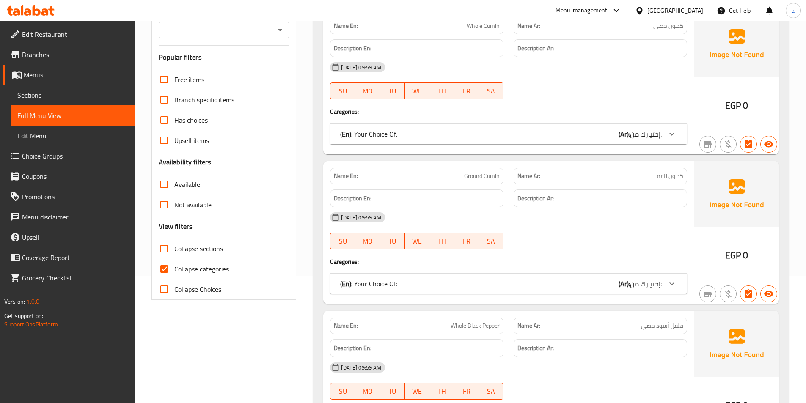
scroll to position [127, 0]
click at [188, 254] on span "Collapse sections" at bounding box center [198, 249] width 49 height 10
click at [174, 259] on input "Collapse sections" at bounding box center [164, 249] width 20 height 20
checkbox input "true"
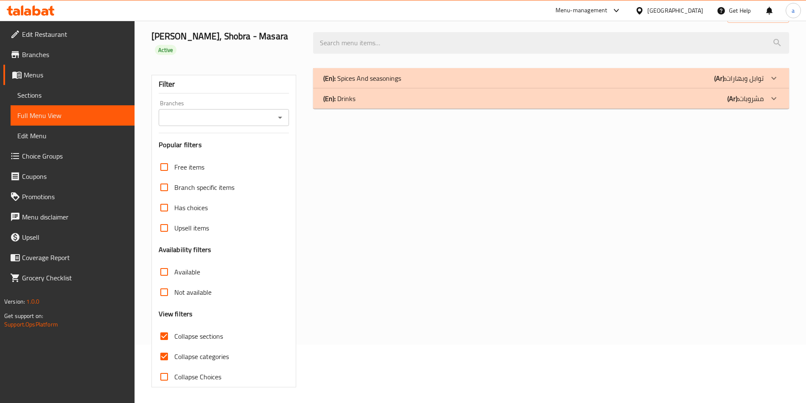
scroll to position [60, 0]
click at [165, 356] on input "Collapse categories" at bounding box center [164, 355] width 20 height 20
checkbox input "false"
click at [167, 331] on input "Collapse sections" at bounding box center [164, 335] width 20 height 20
checkbox input "false"
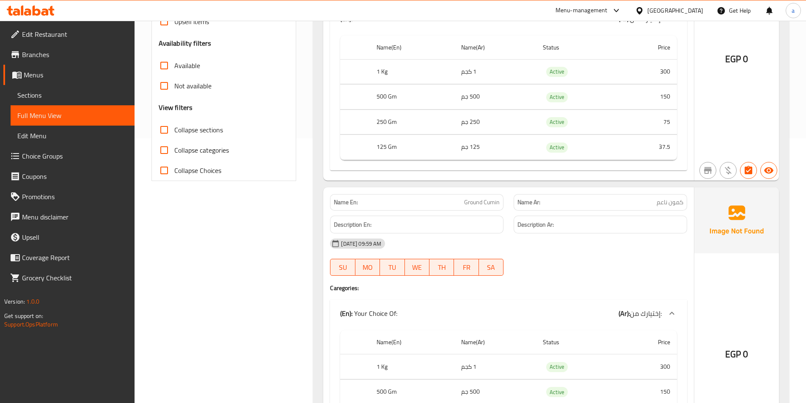
scroll to position [0, 0]
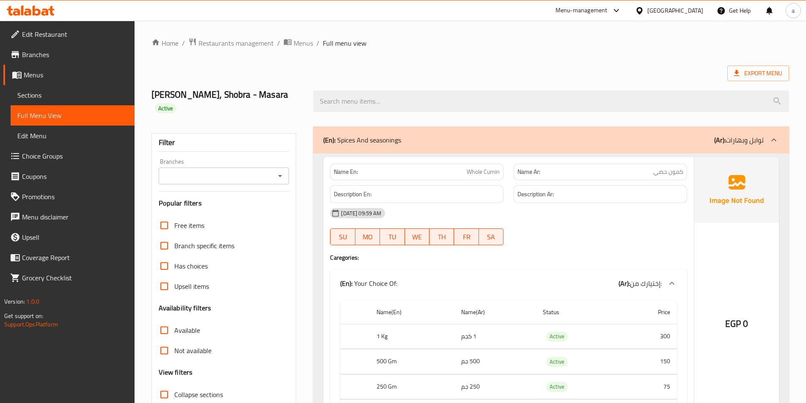
click at [475, 172] on span "Whole Cumin" at bounding box center [483, 172] width 33 height 9
copy span "Whole Cumin"
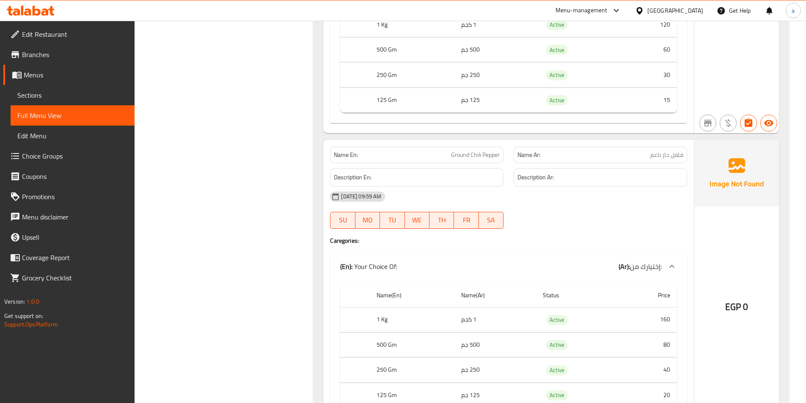
scroll to position [27745, 0]
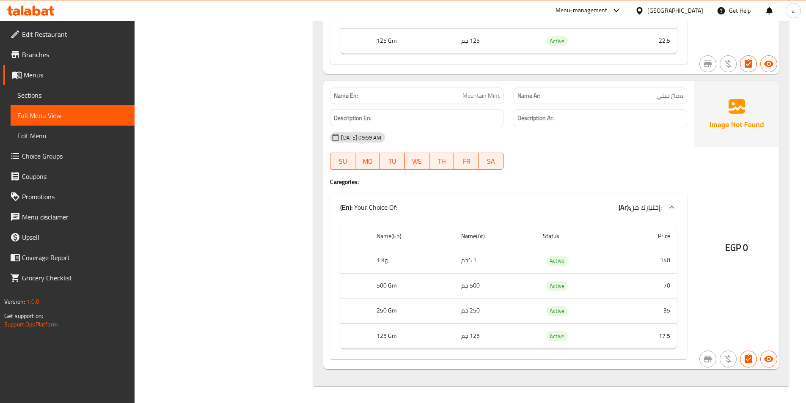
click at [489, 96] on span "Mountain Mint" at bounding box center [480, 95] width 37 height 9
copy span "Mountain Mint"
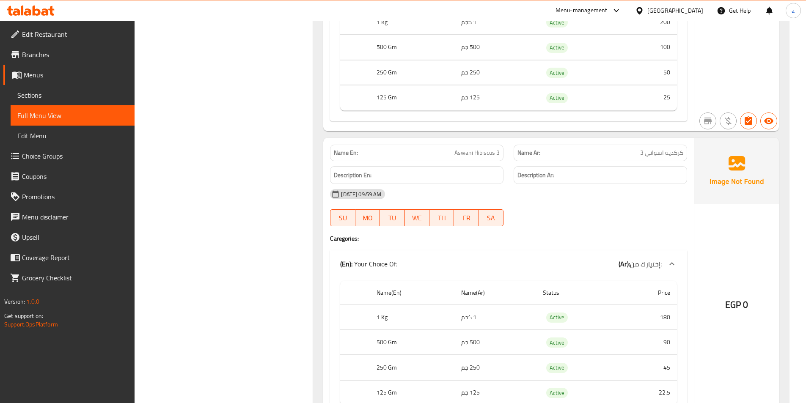
scroll to position [27280, 0]
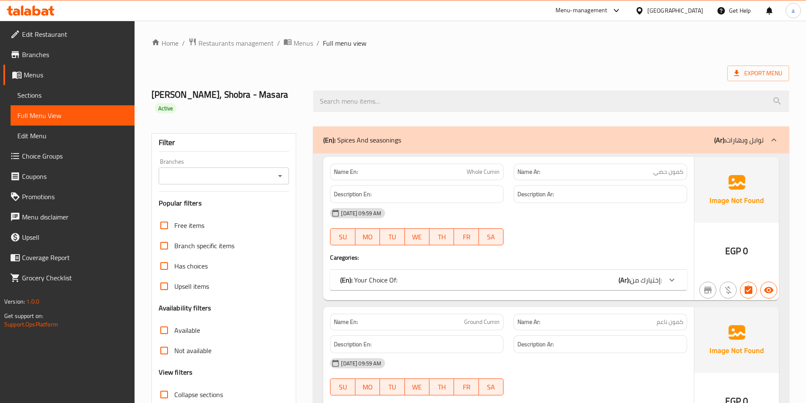
click at [608, 12] on div "Menu-management" at bounding box center [581, 10] width 52 height 10
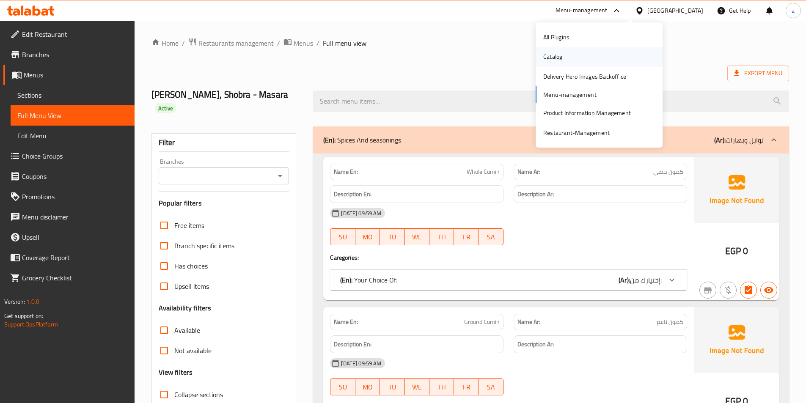
click at [580, 58] on div "Catalog" at bounding box center [599, 56] width 127 height 19
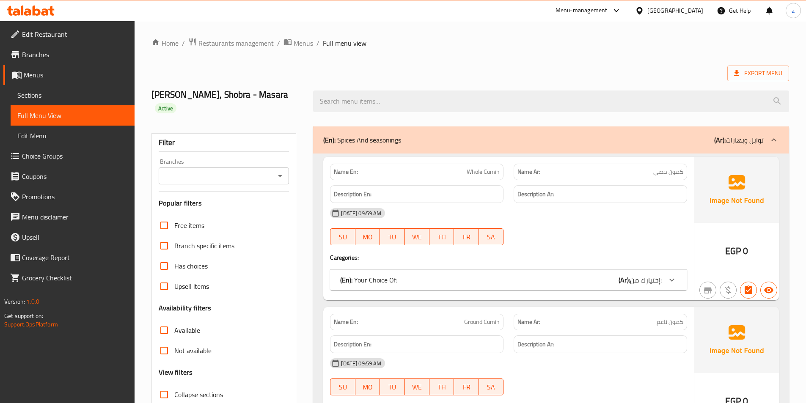
click at [628, 19] on div "Menu-management" at bounding box center [589, 10] width 80 height 20
click at [628, 16] on div "Menu-management" at bounding box center [589, 10] width 80 height 20
click at [621, 5] on icon at bounding box center [616, 10] width 10 height 10
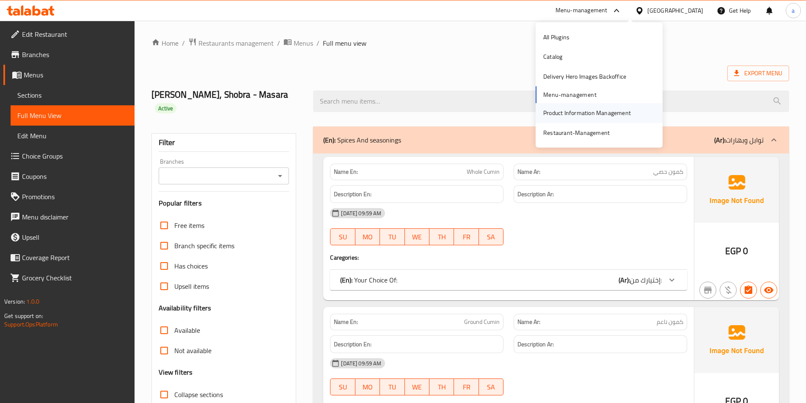
click at [569, 112] on div "Product Information Management" at bounding box center [587, 112] width 88 height 9
